Goal: Use online tool/utility

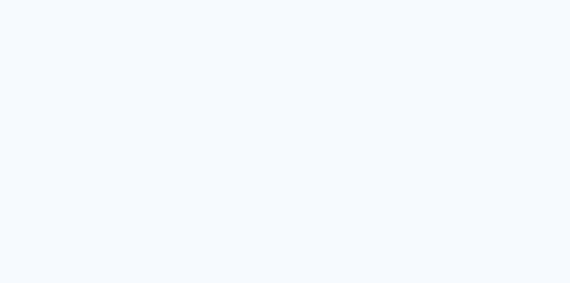
click at [166, 115] on quentale-app at bounding box center [285, 141] width 570 height 283
click at [167, 116] on quentale-app at bounding box center [285, 141] width 570 height 283
click at [235, 59] on quentale-app at bounding box center [285, 141] width 570 height 283
click at [258, 97] on quentale-app at bounding box center [285, 141] width 570 height 283
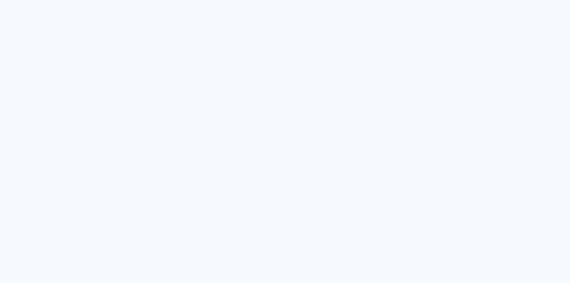
click at [258, 97] on quentale-app at bounding box center [285, 141] width 570 height 283
click at [259, 97] on quentale-app at bounding box center [285, 141] width 570 height 283
